Goal: Task Accomplishment & Management: Manage account settings

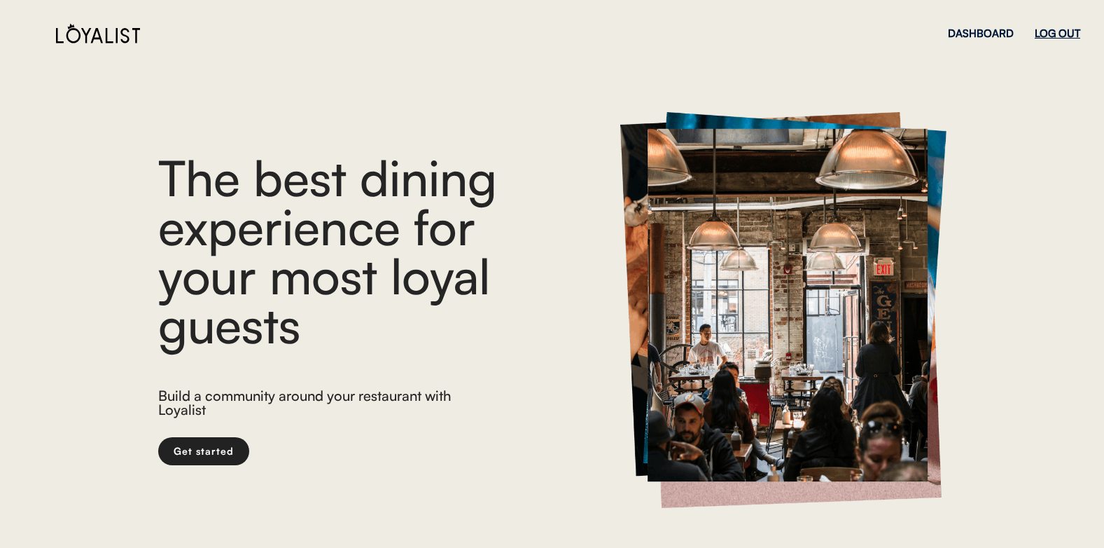
click at [1048, 32] on div "LOG OUT" at bounding box center [1058, 33] width 46 height 11
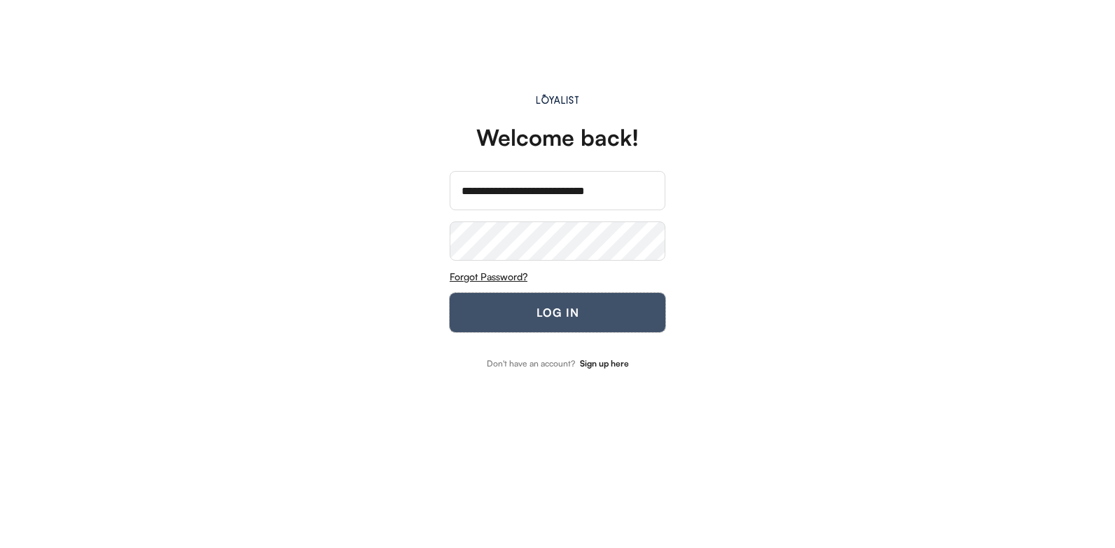
click at [518, 302] on button "LOG IN" at bounding box center [558, 312] width 216 height 39
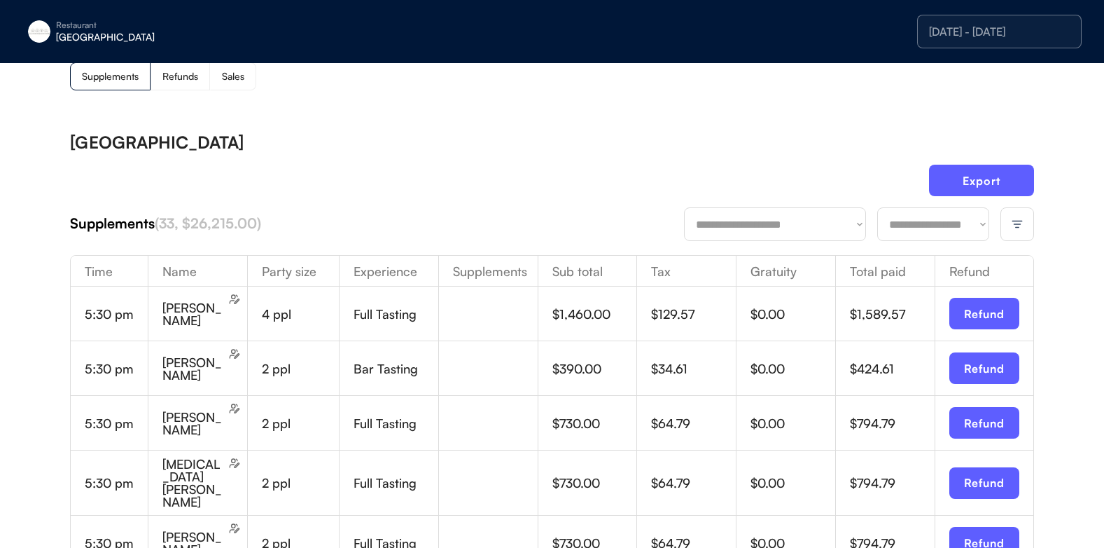
scroll to position [70, 0]
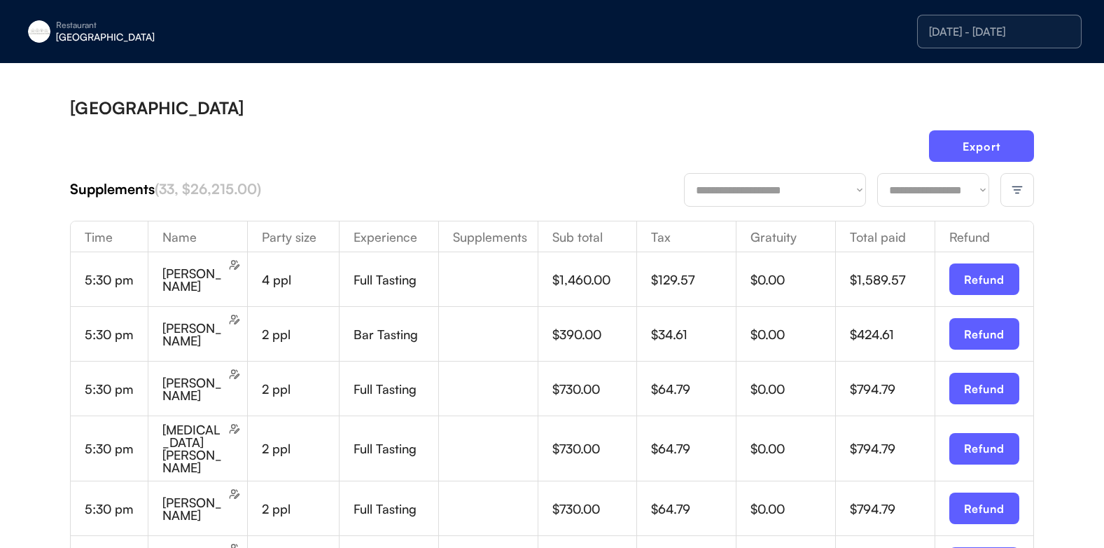
click at [1012, 186] on img at bounding box center [1017, 189] width 13 height 13
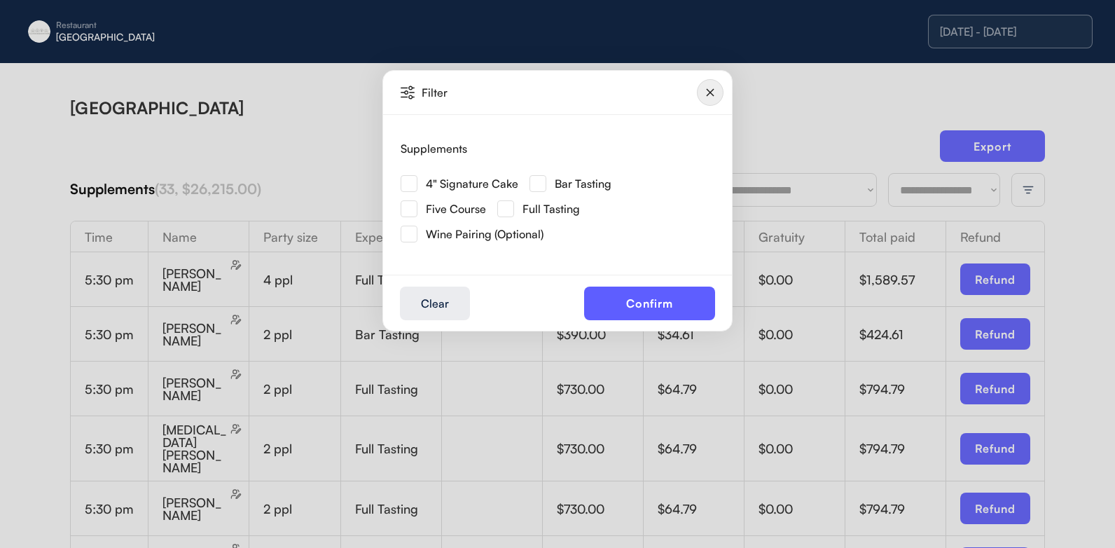
click at [403, 186] on img at bounding box center [409, 183] width 17 height 17
click at [607, 302] on button "Confirm" at bounding box center [649, 303] width 131 height 34
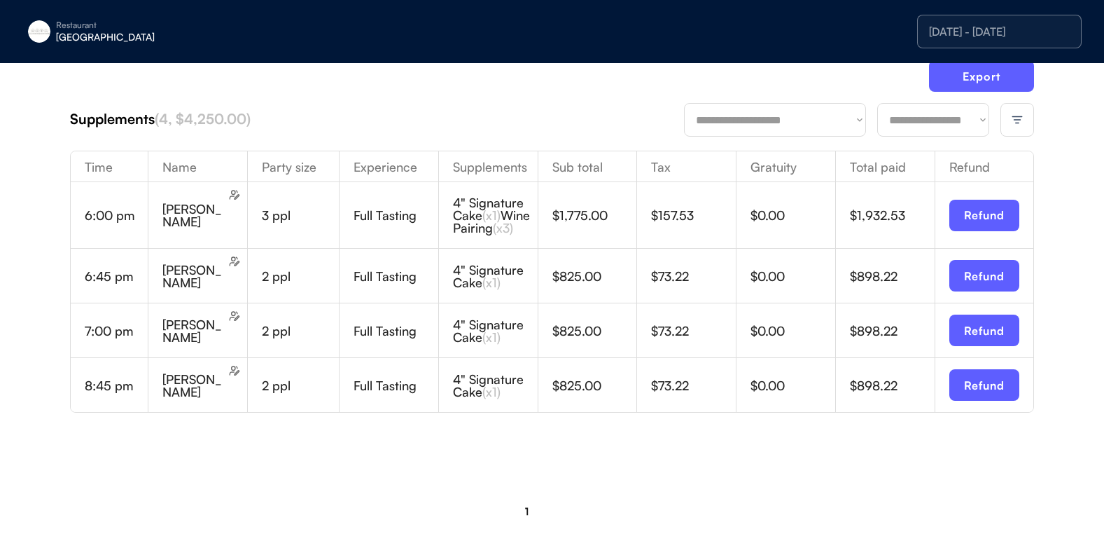
scroll to position [171, 0]
